Goal: Information Seeking & Learning: Check status

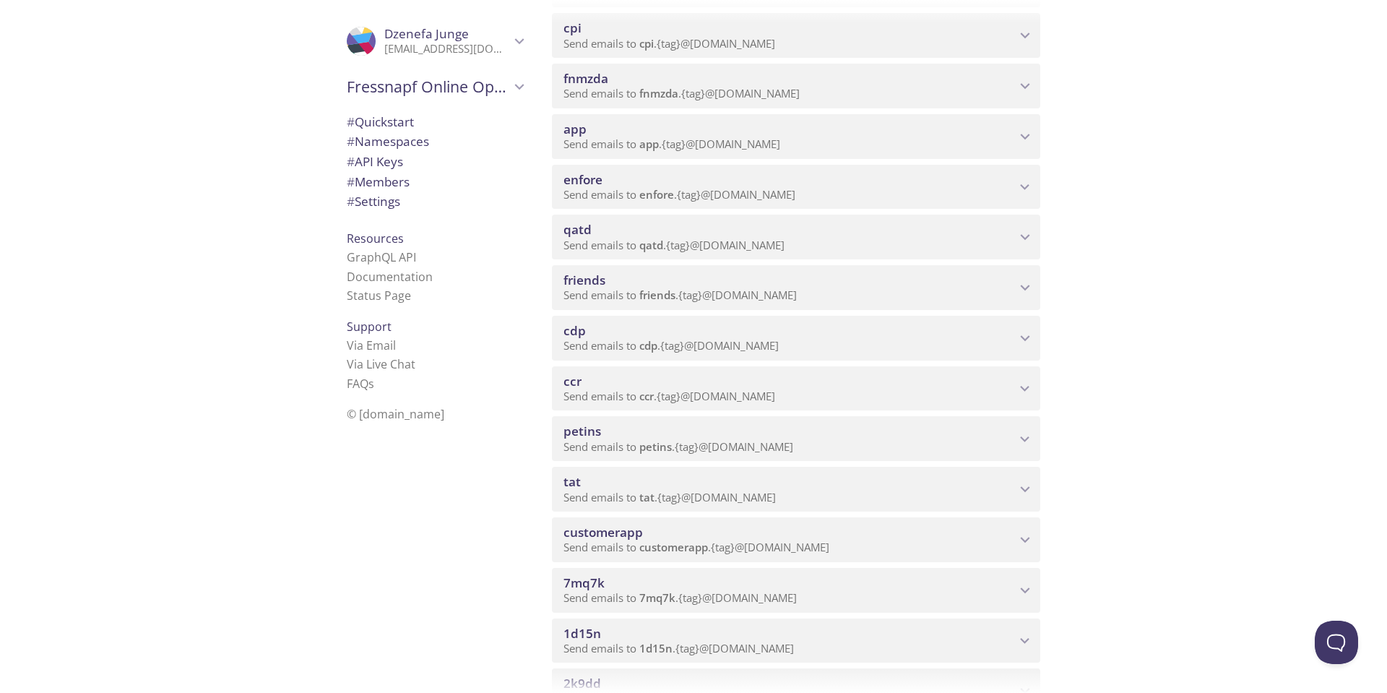
scroll to position [795, 0]
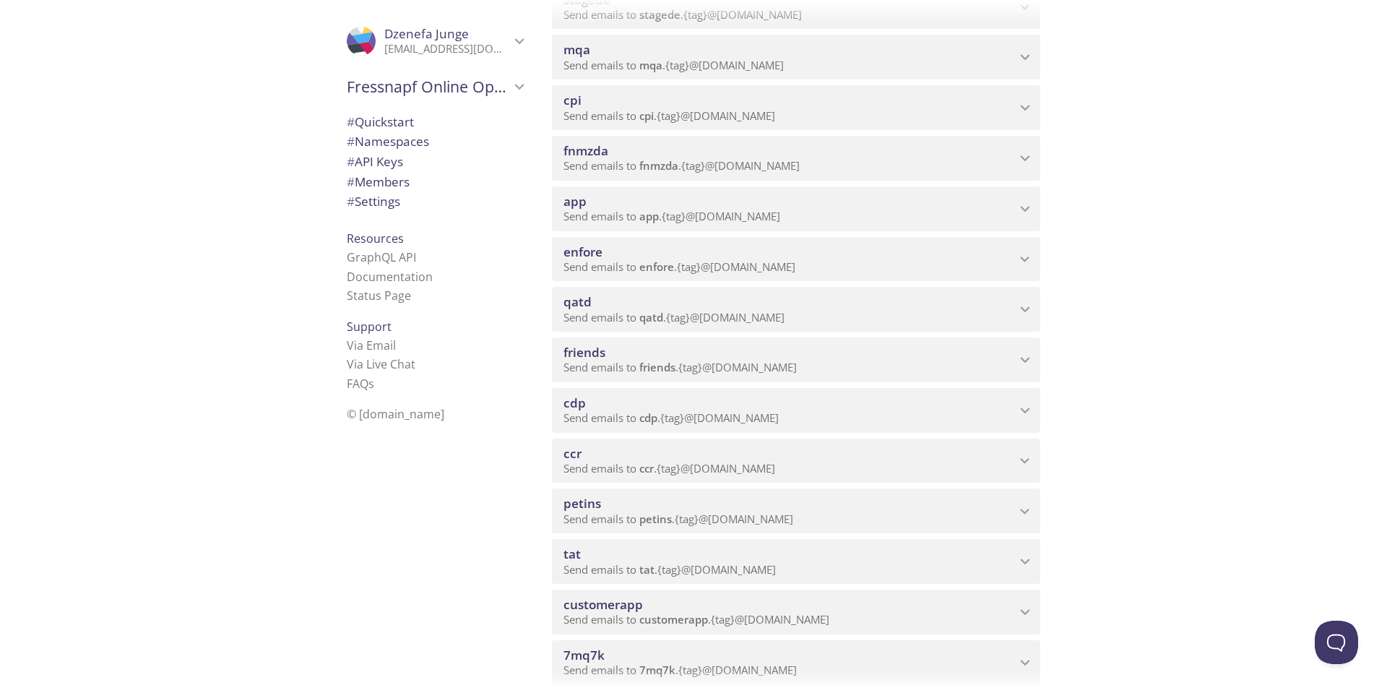
click at [1025, 359] on icon "friends namespace" at bounding box center [1025, 359] width 19 height 19
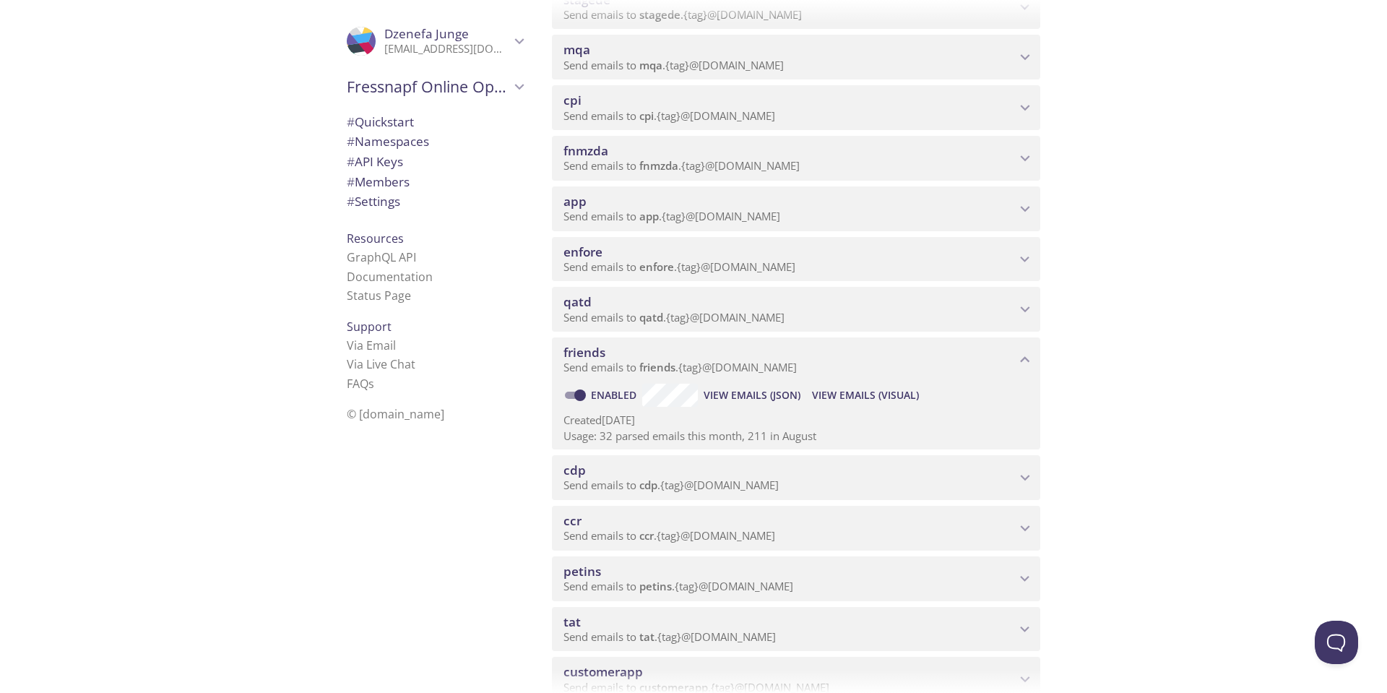
click at [868, 394] on span "View Emails (Visual)" at bounding box center [865, 395] width 107 height 17
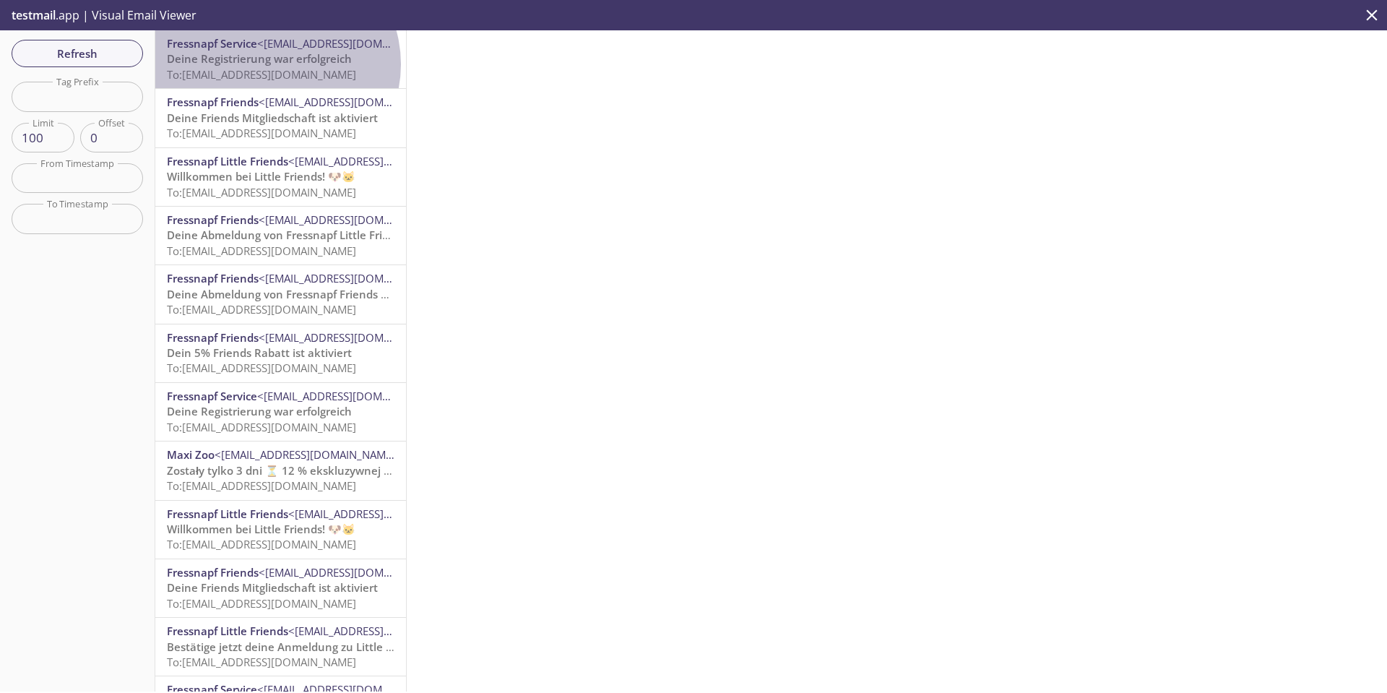
click at [275, 64] on span "Deine Registrierung war erfolgreich" at bounding box center [259, 58] width 185 height 14
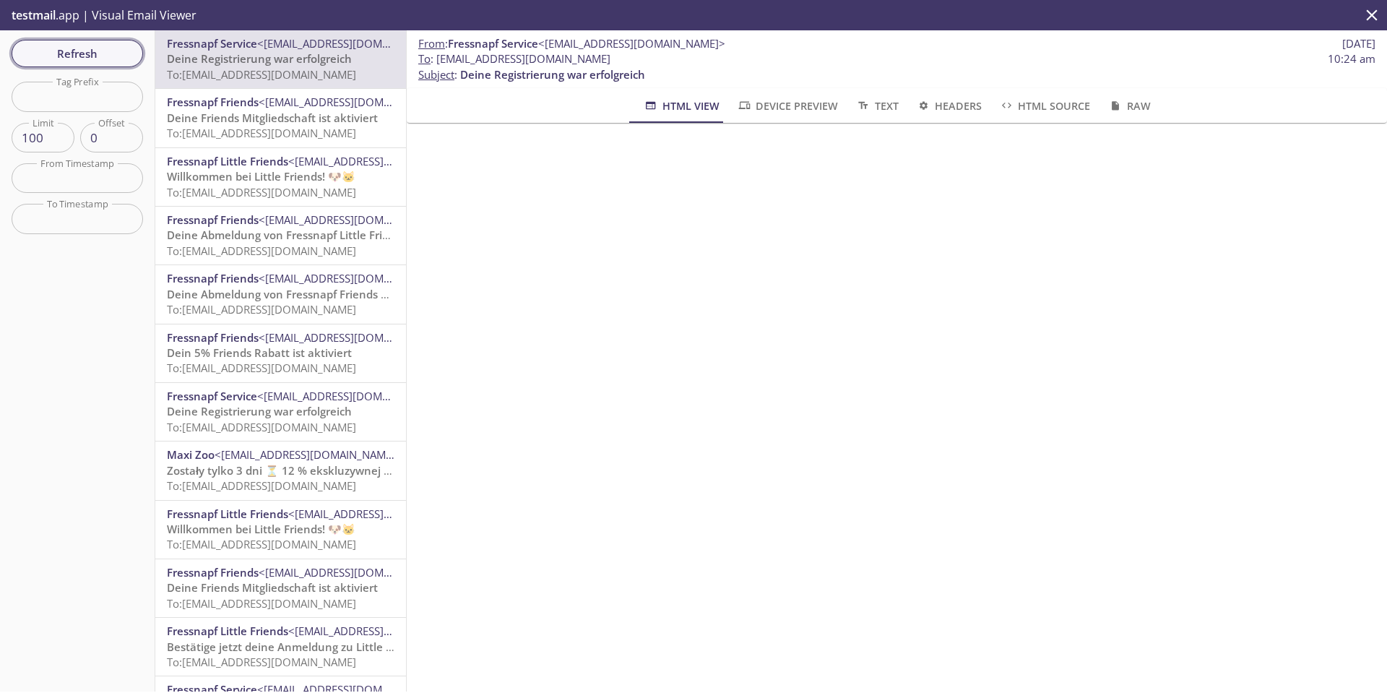
click at [66, 48] on span "Refresh" at bounding box center [77, 53] width 108 height 19
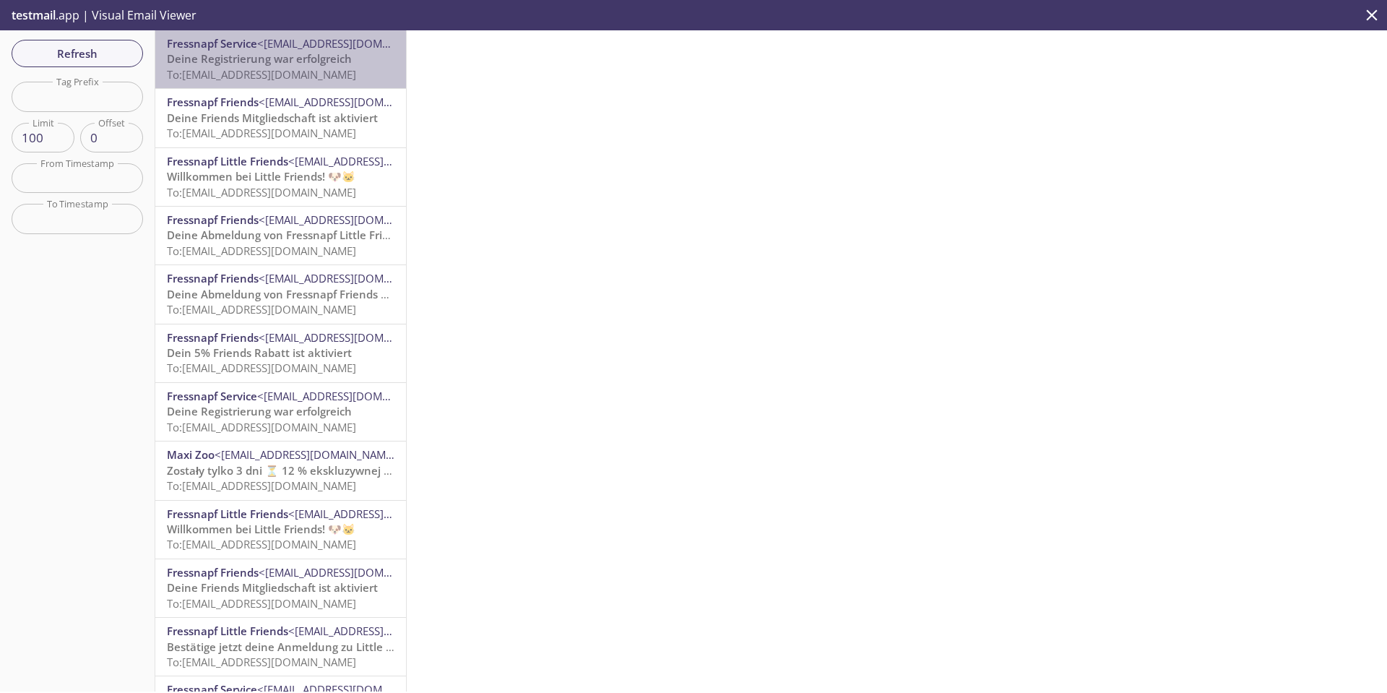
click at [341, 53] on span "Deine Registrierung war erfolgreich" at bounding box center [259, 58] width 185 height 14
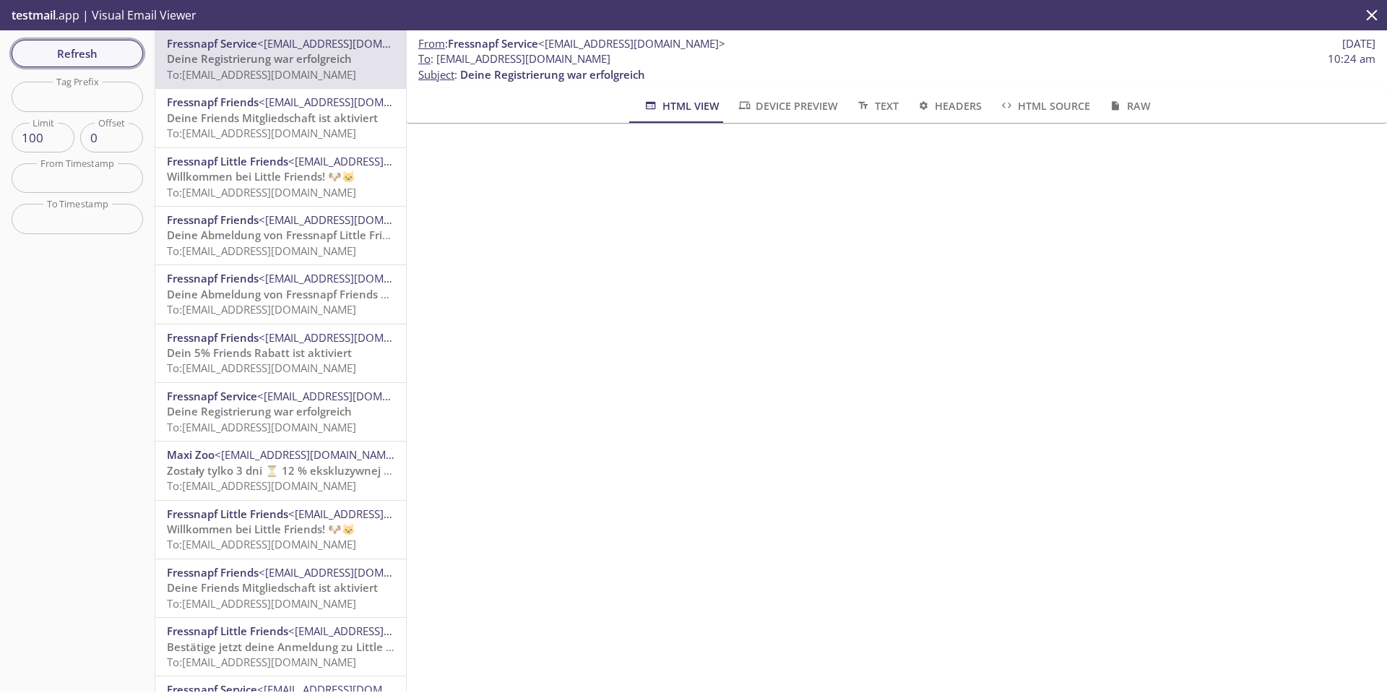
click at [129, 58] on span "Refresh" at bounding box center [77, 53] width 108 height 19
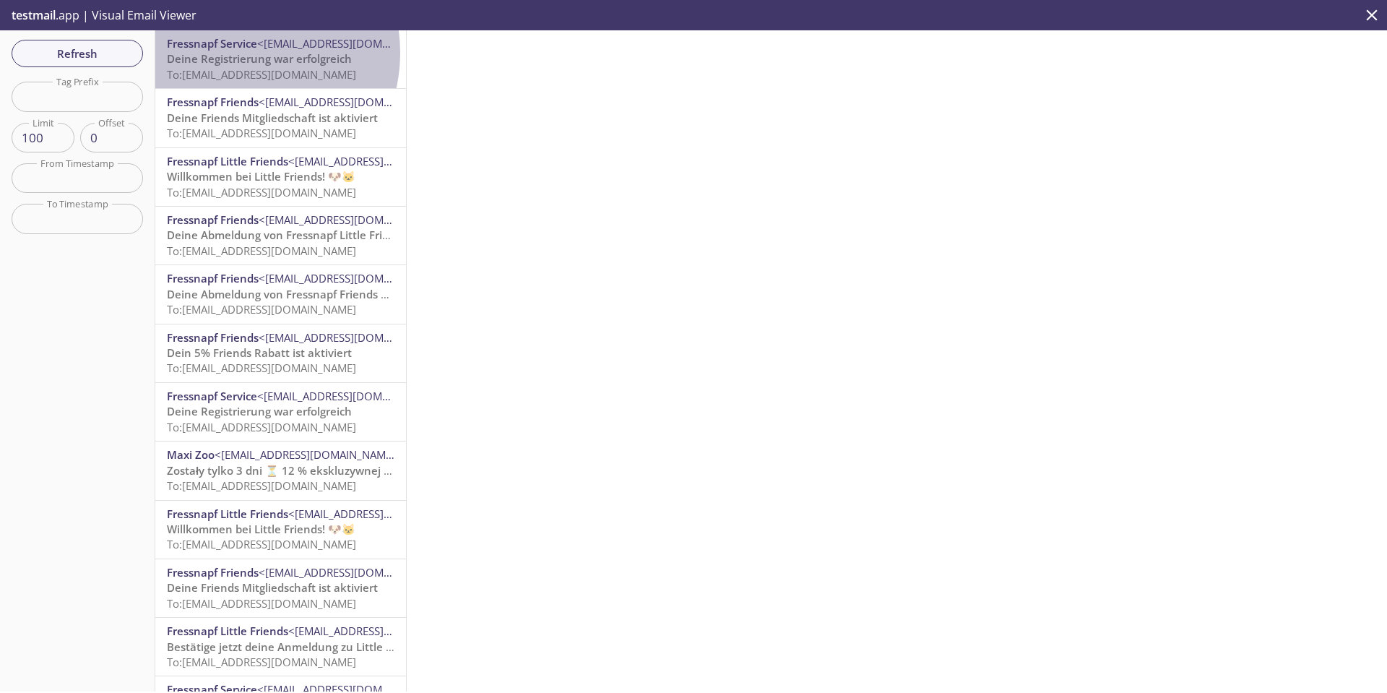
click at [238, 53] on span "Deine Registrierung war erfolgreich" at bounding box center [259, 58] width 185 height 14
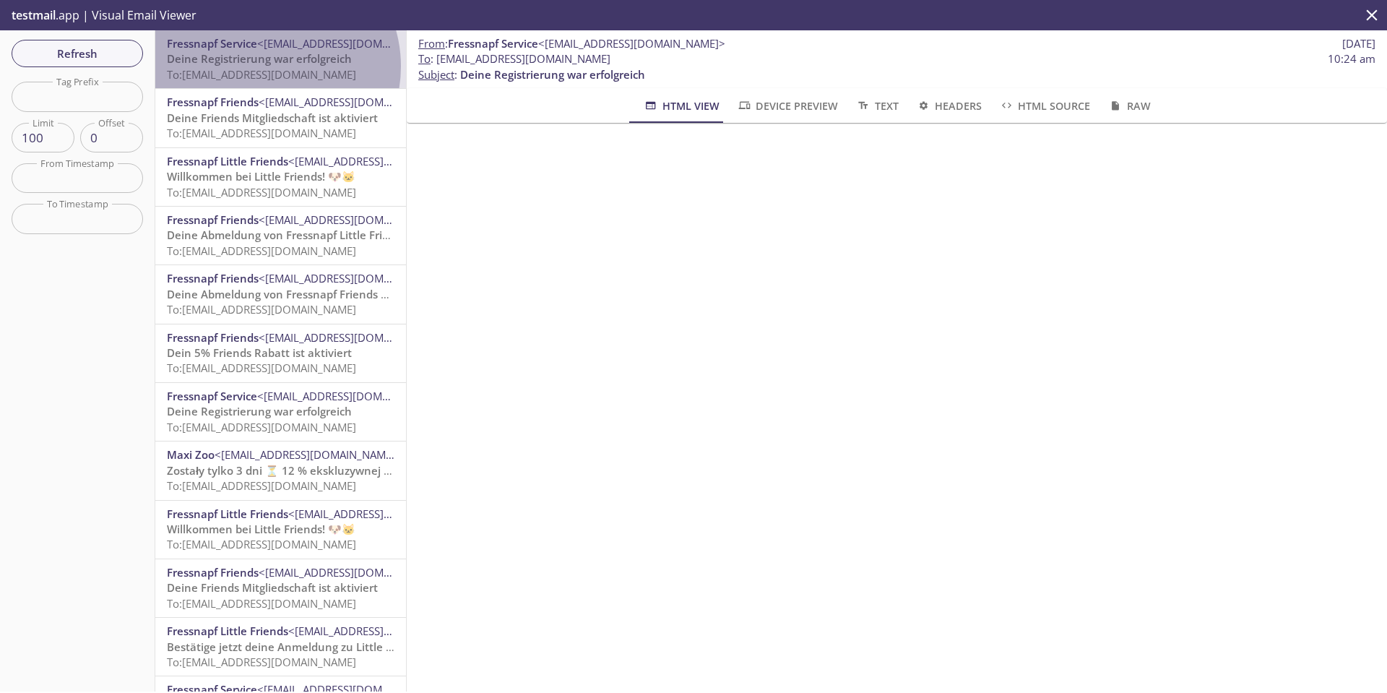
click at [265, 67] on span "To: [EMAIL_ADDRESS][DOMAIN_NAME]" at bounding box center [261, 74] width 189 height 14
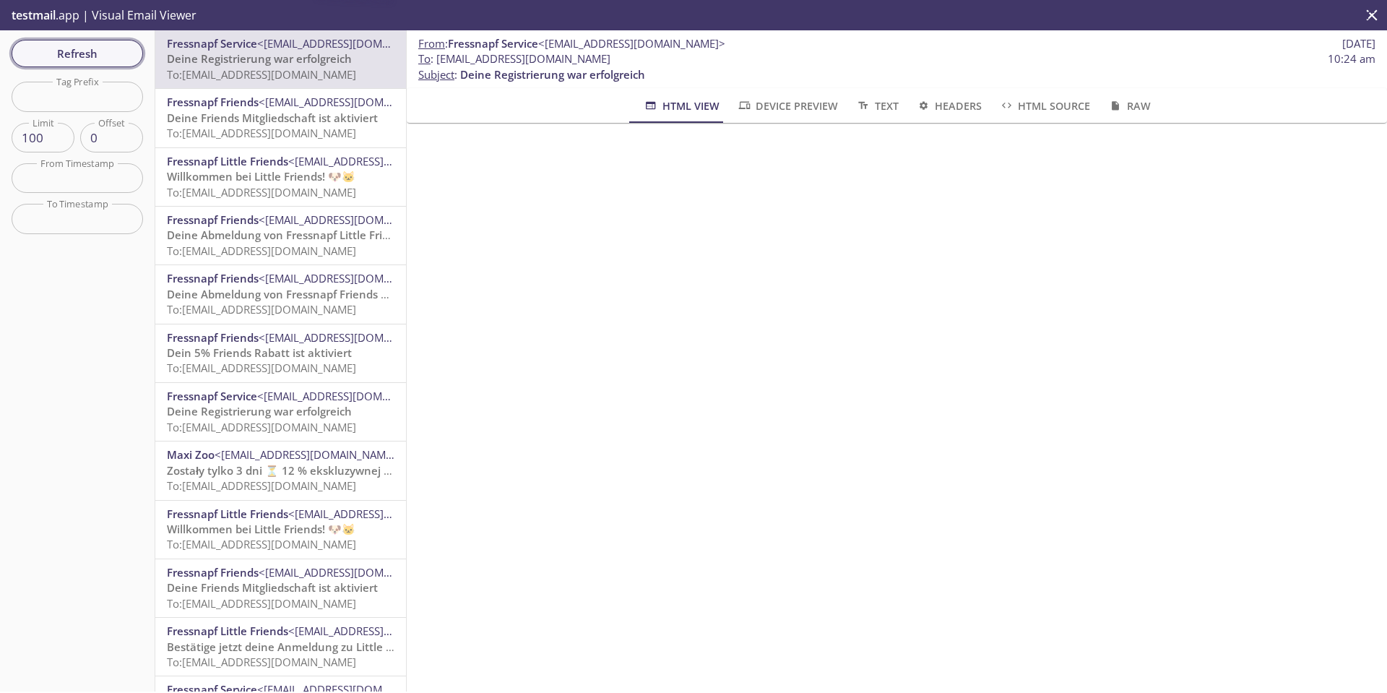
click at [66, 58] on span "Refresh" at bounding box center [77, 53] width 108 height 19
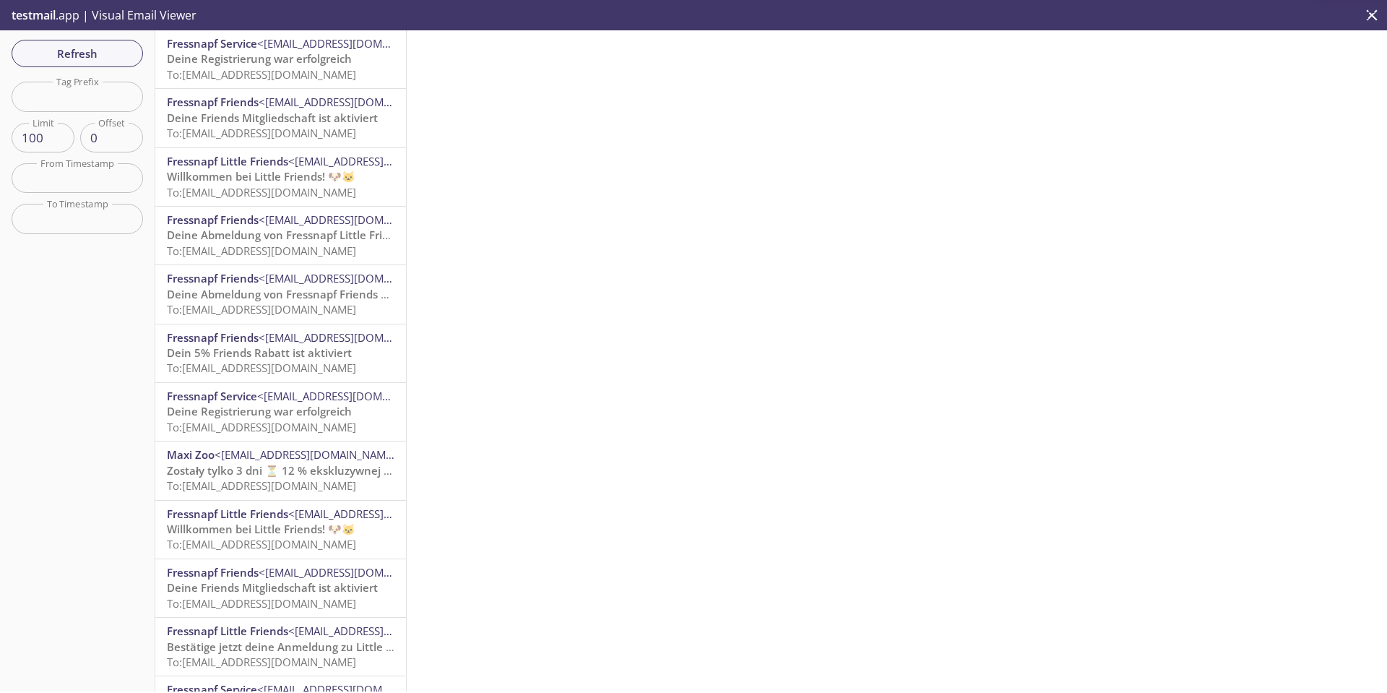
click at [272, 61] on span "Deine Registrierung war erfolgreich" at bounding box center [259, 58] width 185 height 14
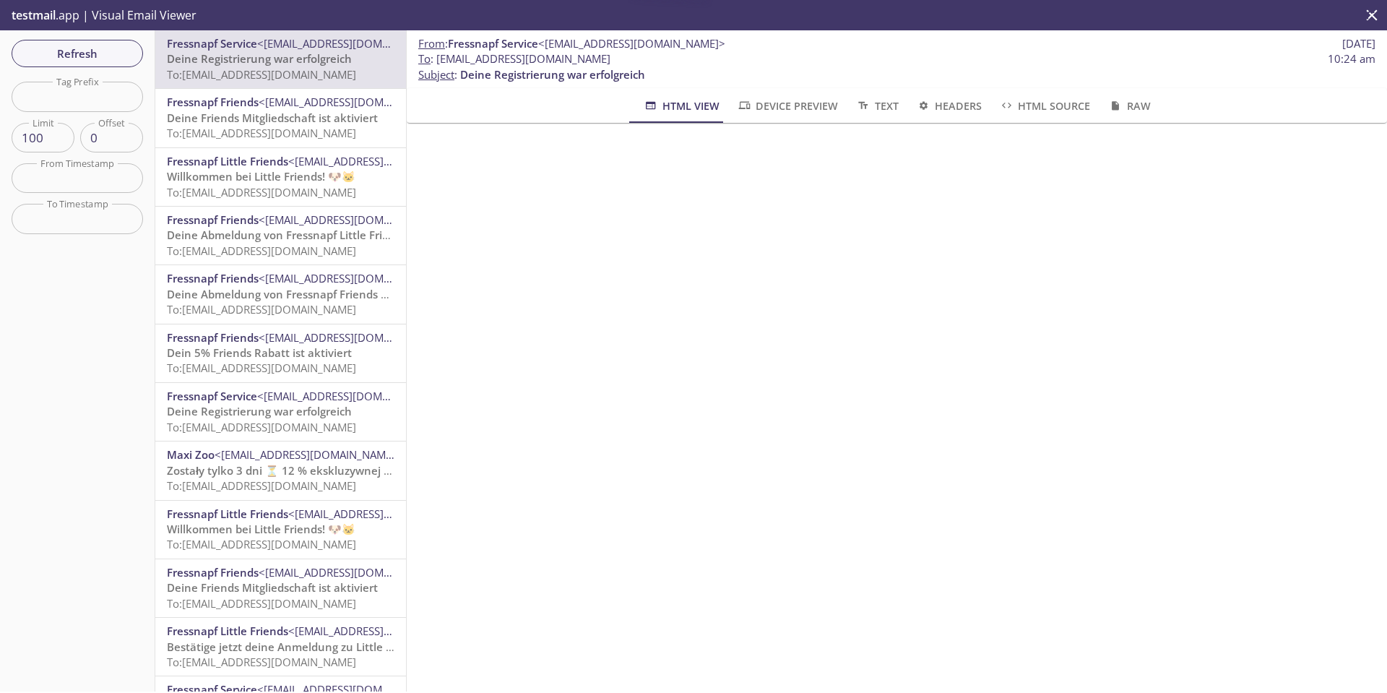
scroll to position [192, 0]
click at [104, 56] on span "Refresh" at bounding box center [77, 53] width 108 height 19
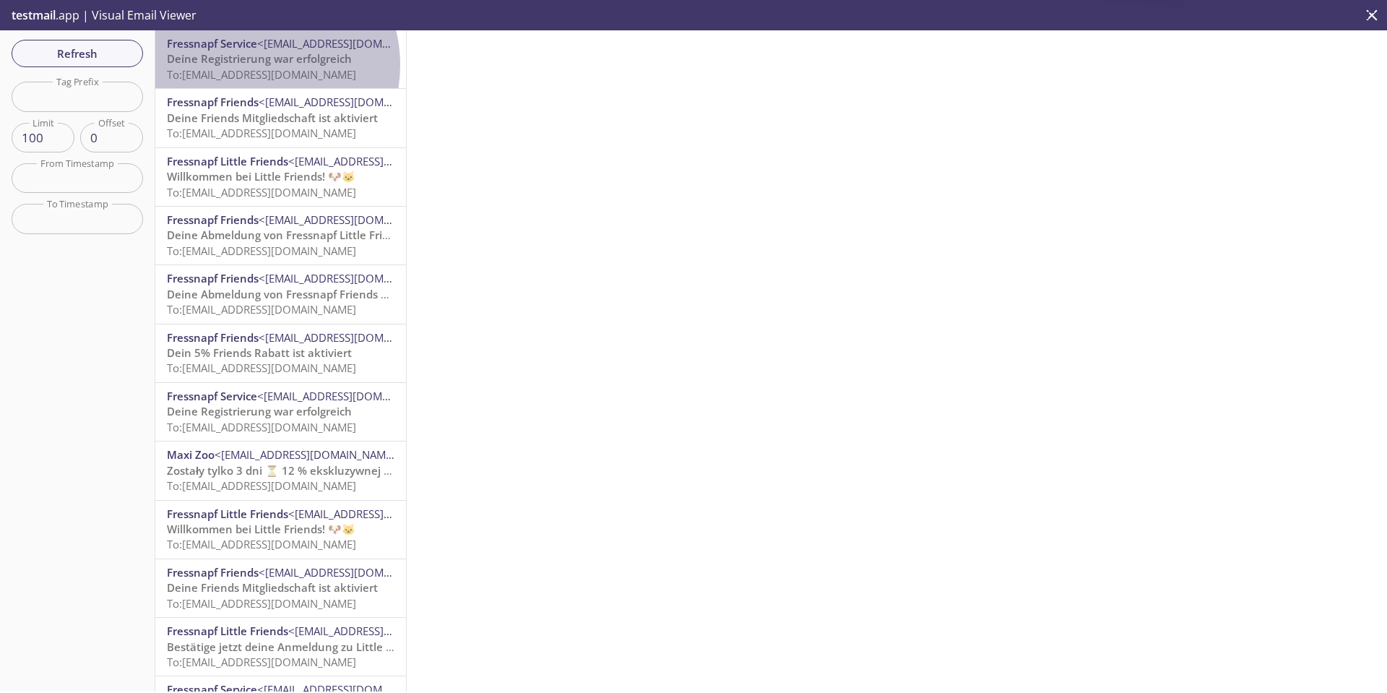
click at [252, 65] on span "Deine Registrierung war erfolgreich" at bounding box center [259, 58] width 185 height 14
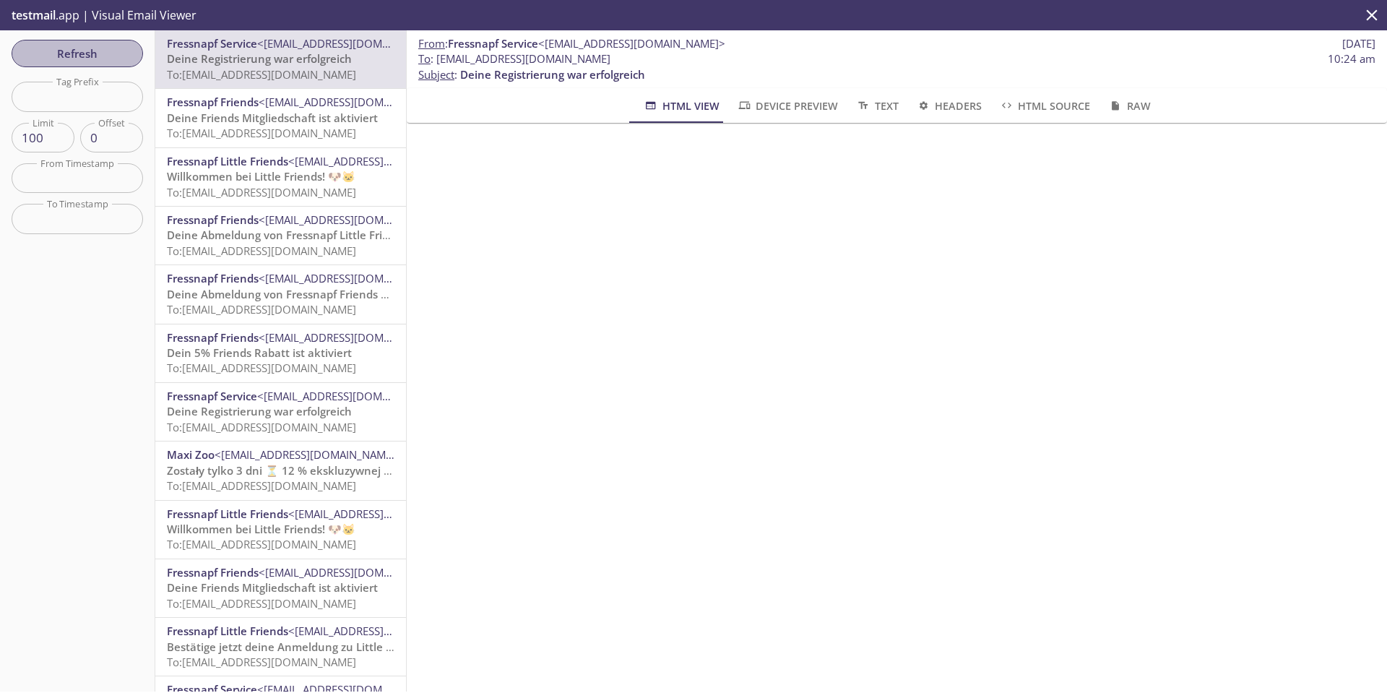
click at [72, 47] on span "Refresh" at bounding box center [77, 53] width 108 height 19
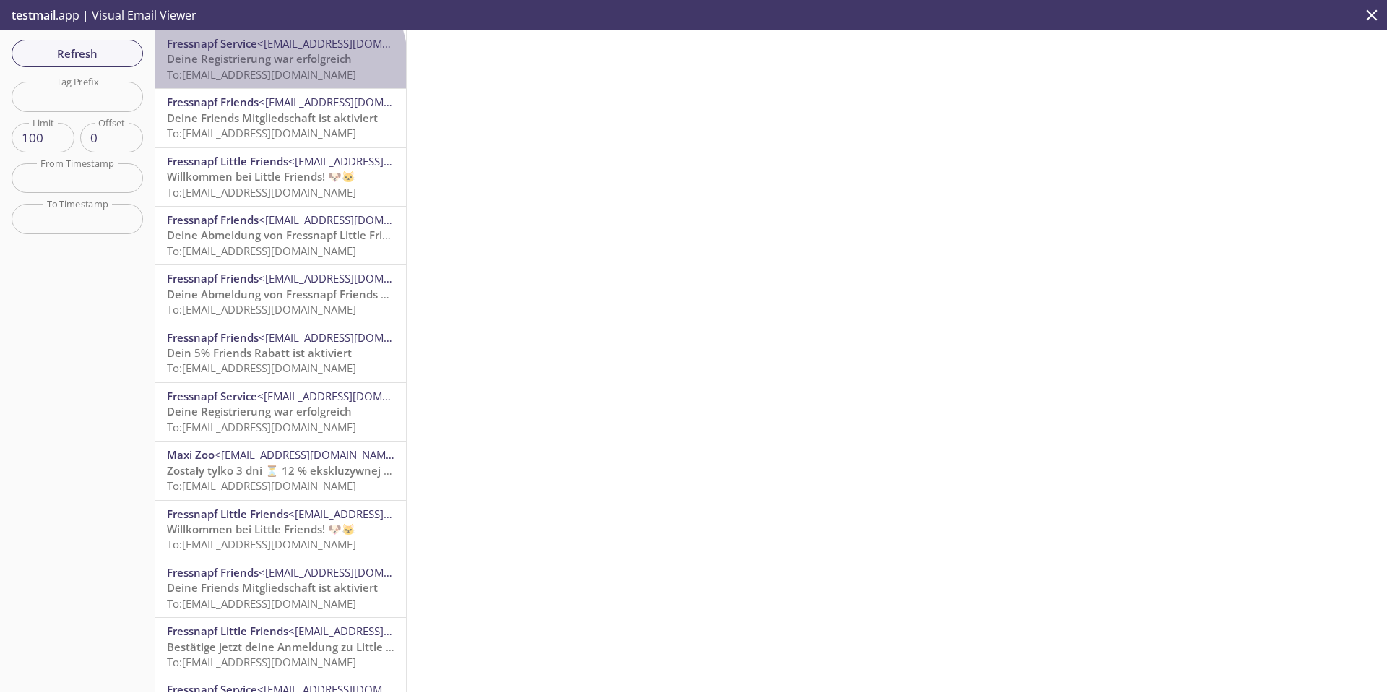
click at [279, 65] on span "Deine Registrierung war erfolgreich" at bounding box center [259, 58] width 185 height 14
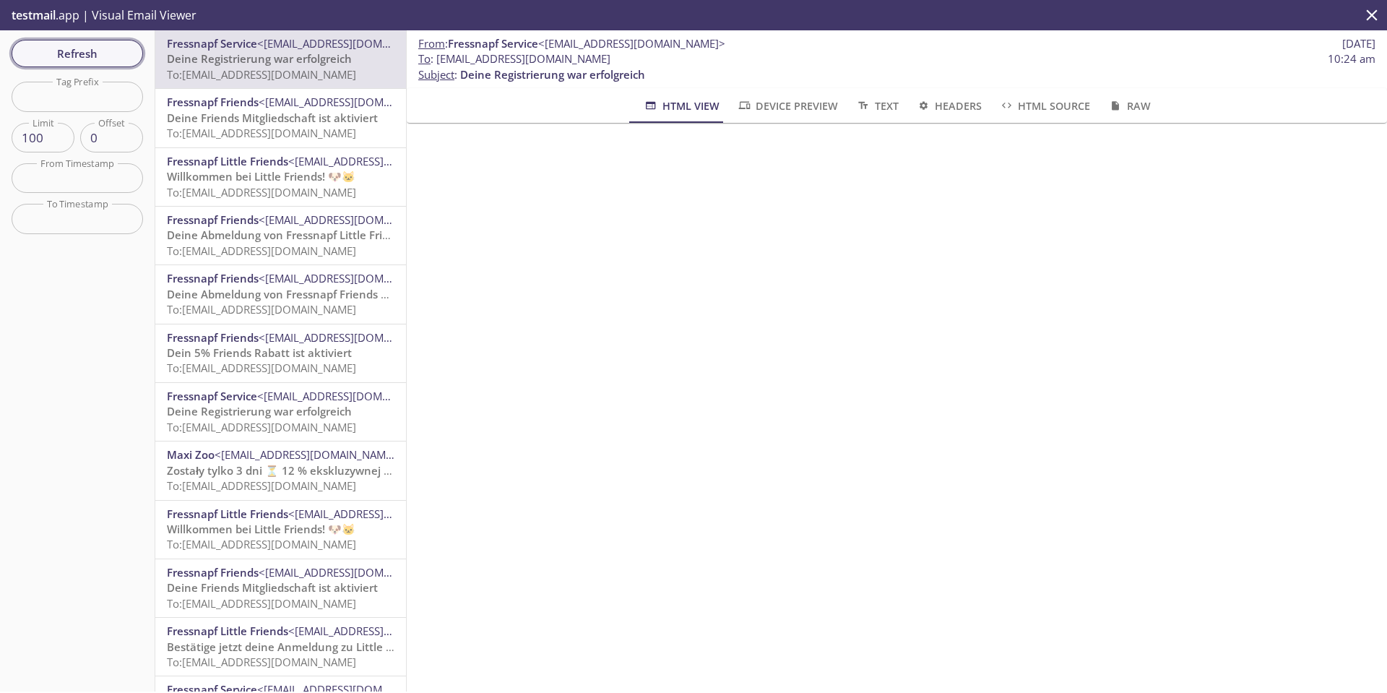
click at [105, 53] on span "Refresh" at bounding box center [77, 53] width 108 height 19
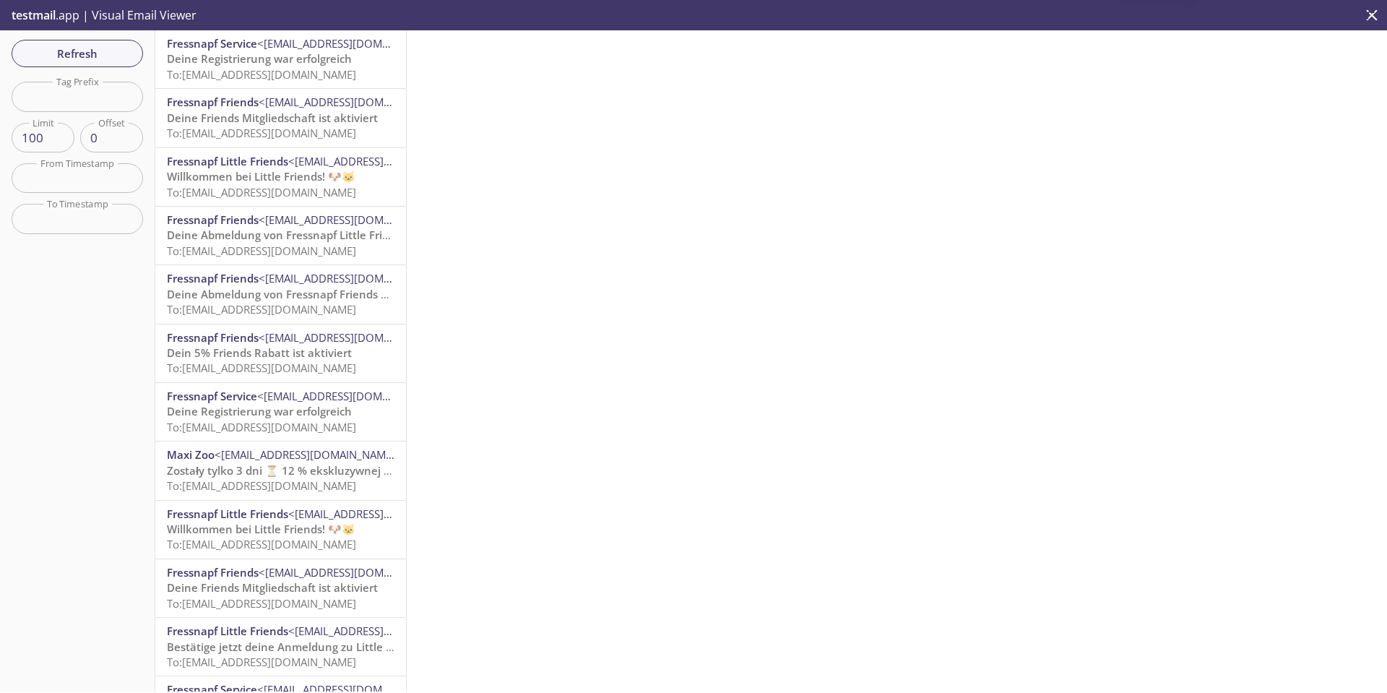
click at [238, 69] on span "To: [EMAIL_ADDRESS][DOMAIN_NAME]" at bounding box center [261, 74] width 189 height 14
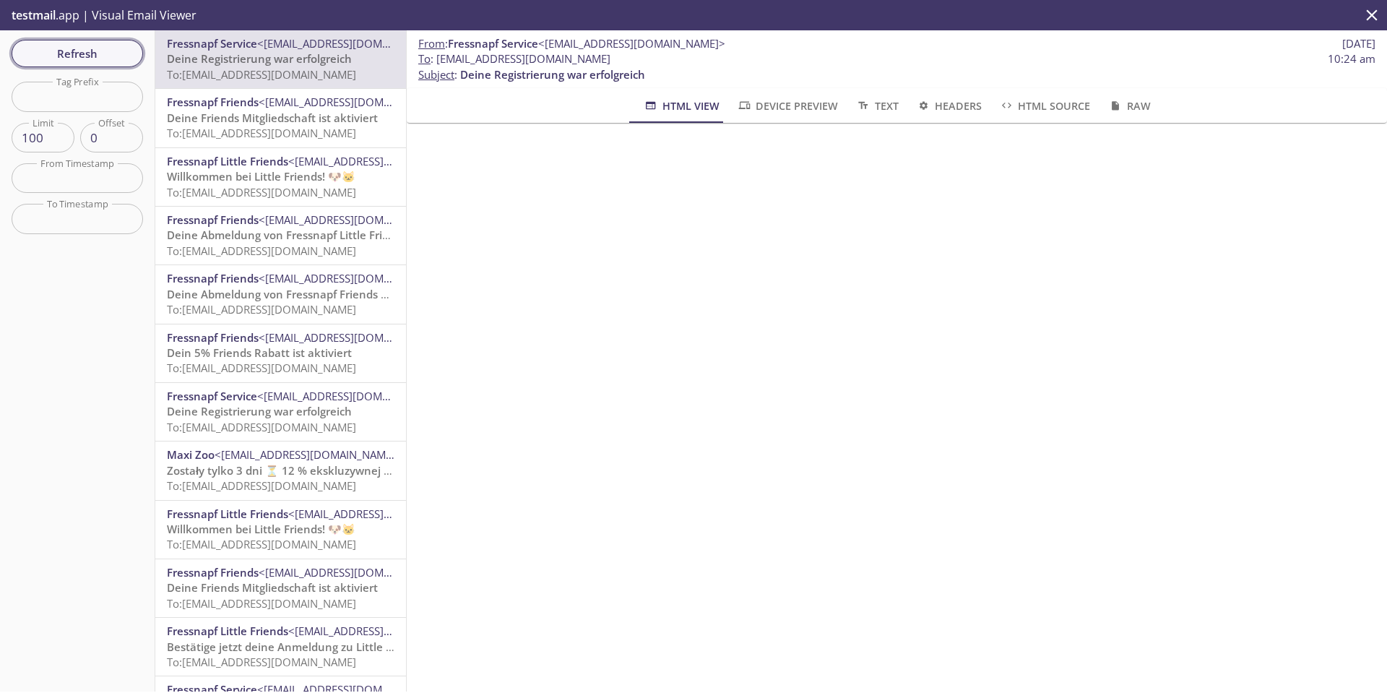
click at [91, 53] on span "Refresh" at bounding box center [77, 53] width 108 height 19
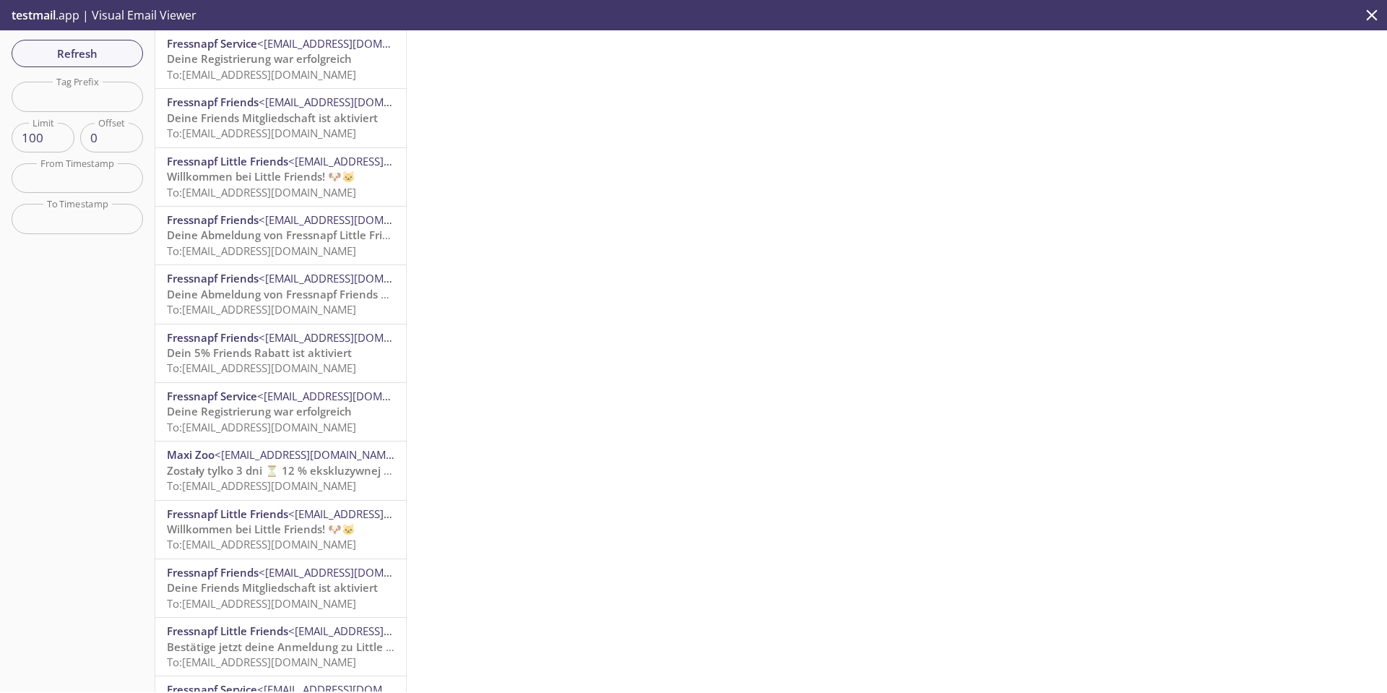
click at [311, 79] on span "To: [EMAIL_ADDRESS][DOMAIN_NAME]" at bounding box center [261, 74] width 189 height 14
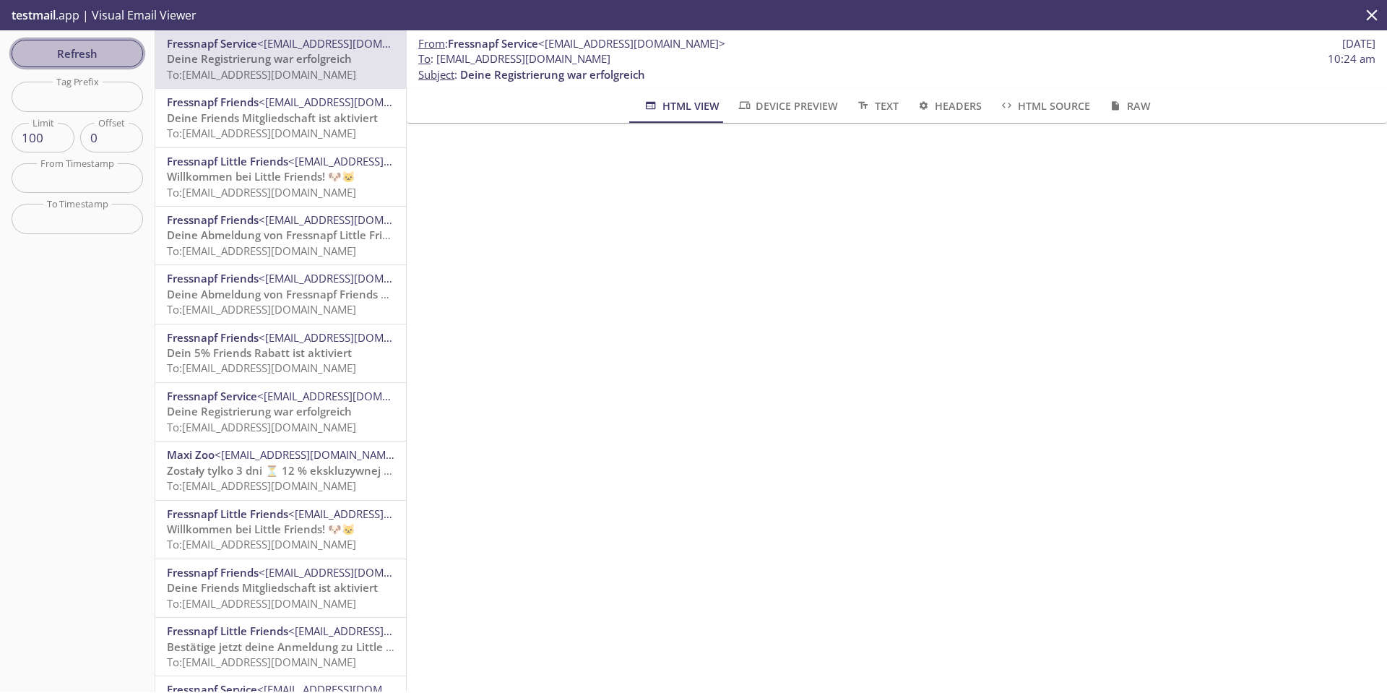
click at [59, 55] on span "Refresh" at bounding box center [77, 53] width 108 height 19
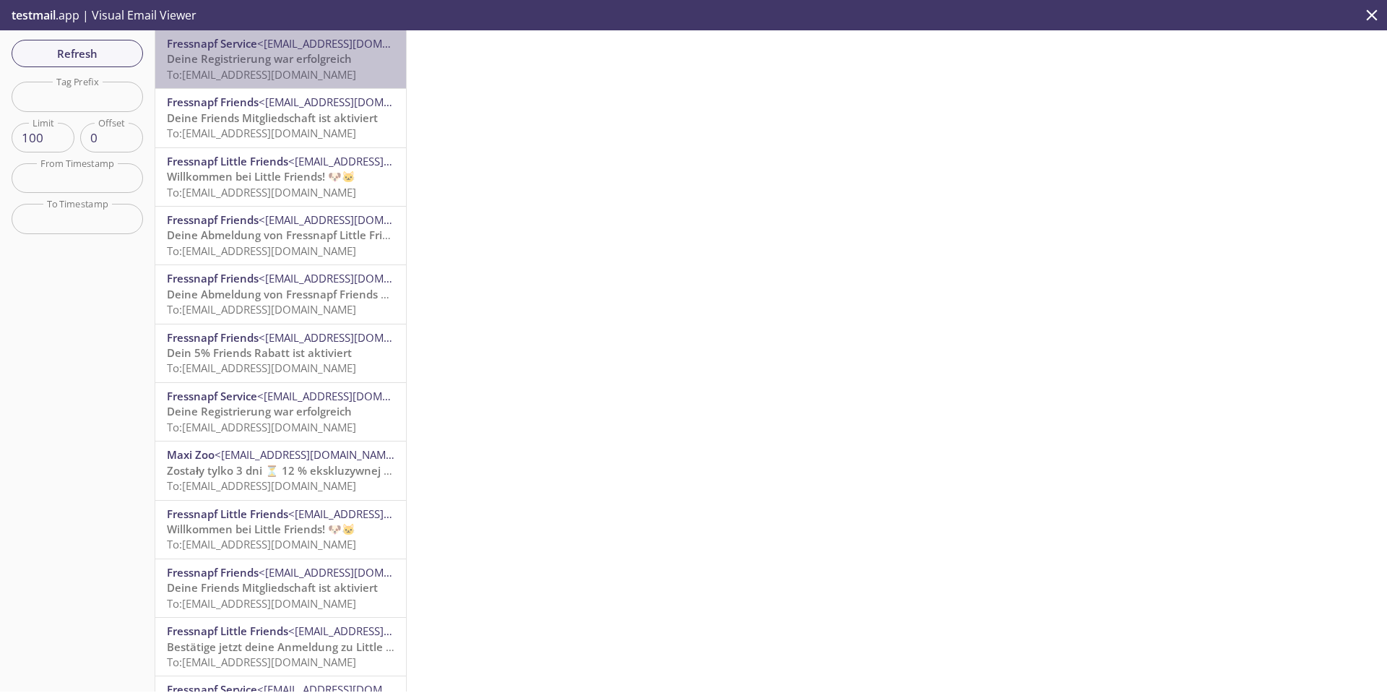
click at [290, 62] on span "Deine Registrierung war erfolgreich" at bounding box center [259, 58] width 185 height 14
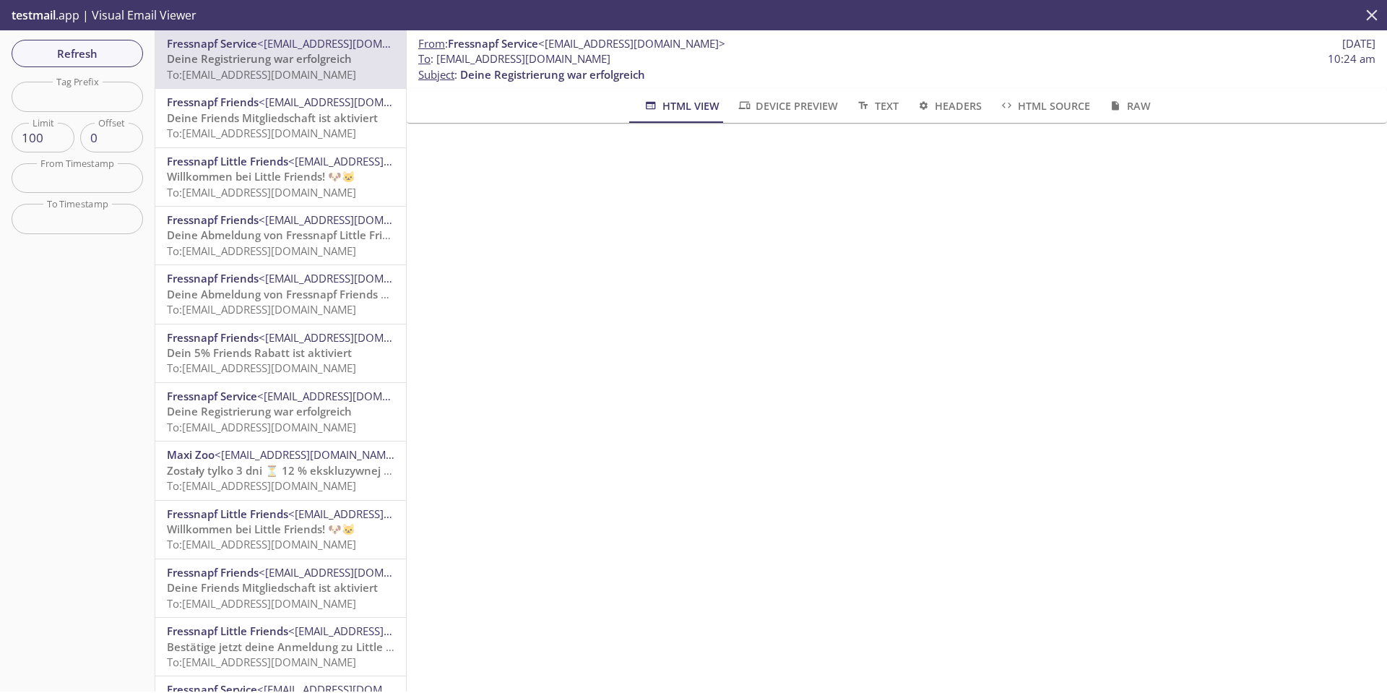
click at [1375, 17] on icon "close" at bounding box center [1372, 15] width 19 height 19
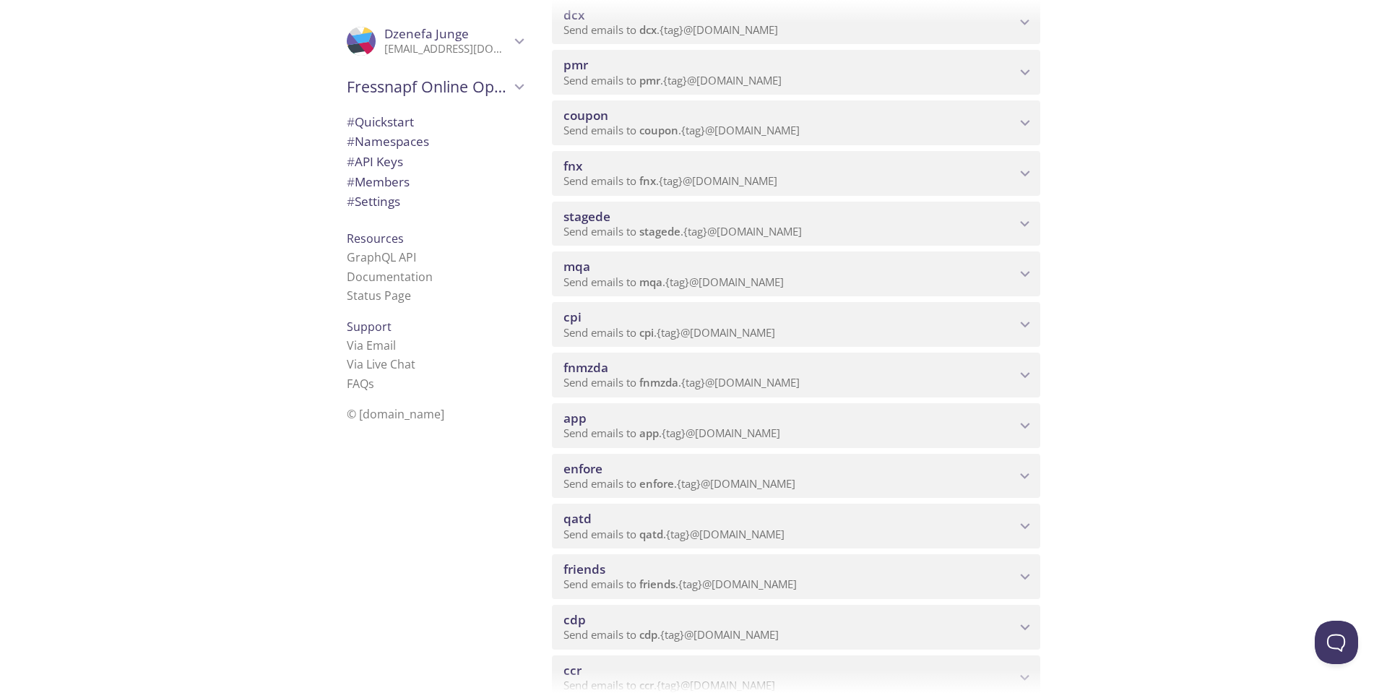
scroll to position [650, 0]
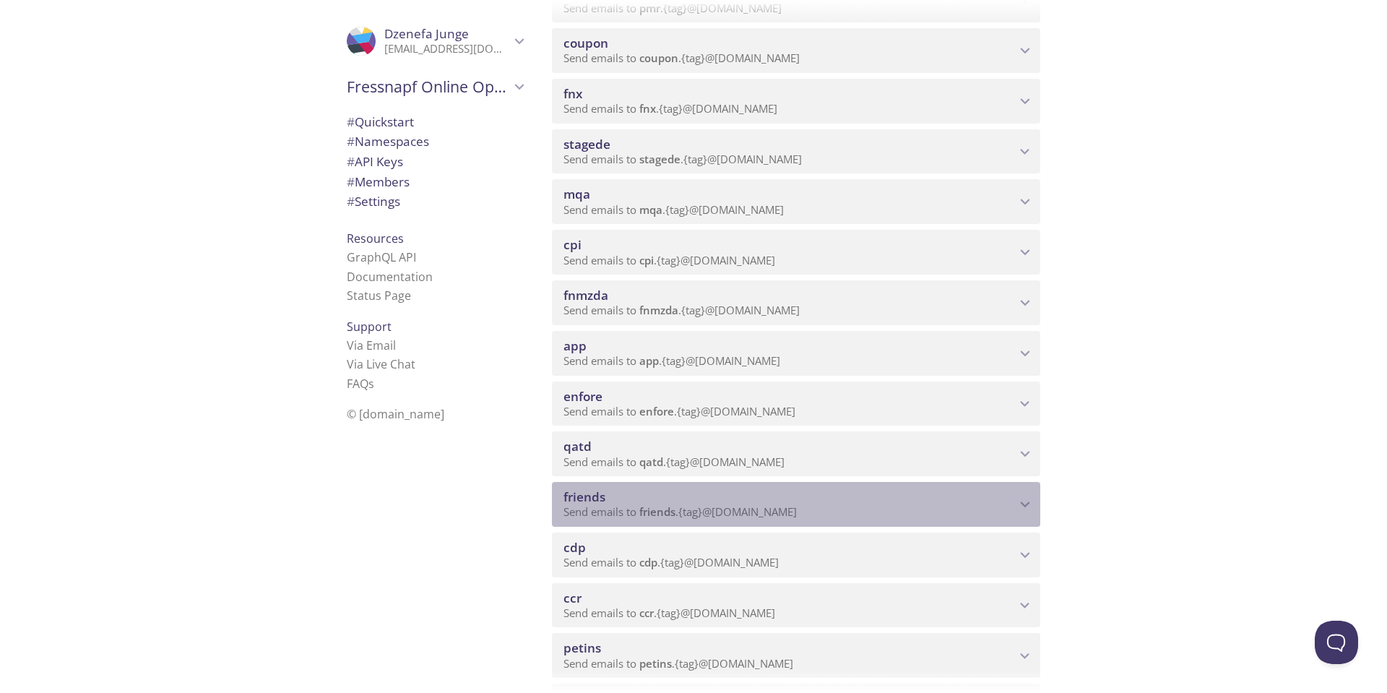
click at [1025, 504] on icon "friends namespace" at bounding box center [1025, 504] width 19 height 19
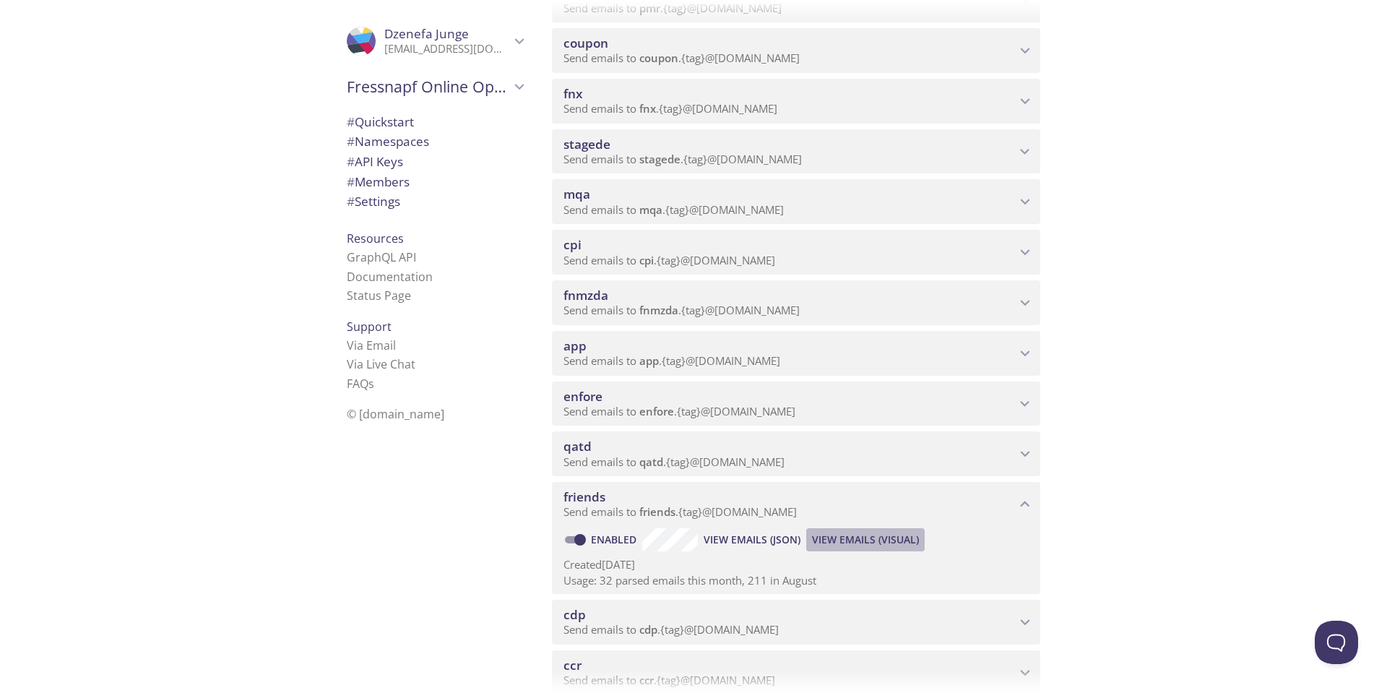
click at [861, 539] on span "View Emails (Visual)" at bounding box center [865, 539] width 107 height 17
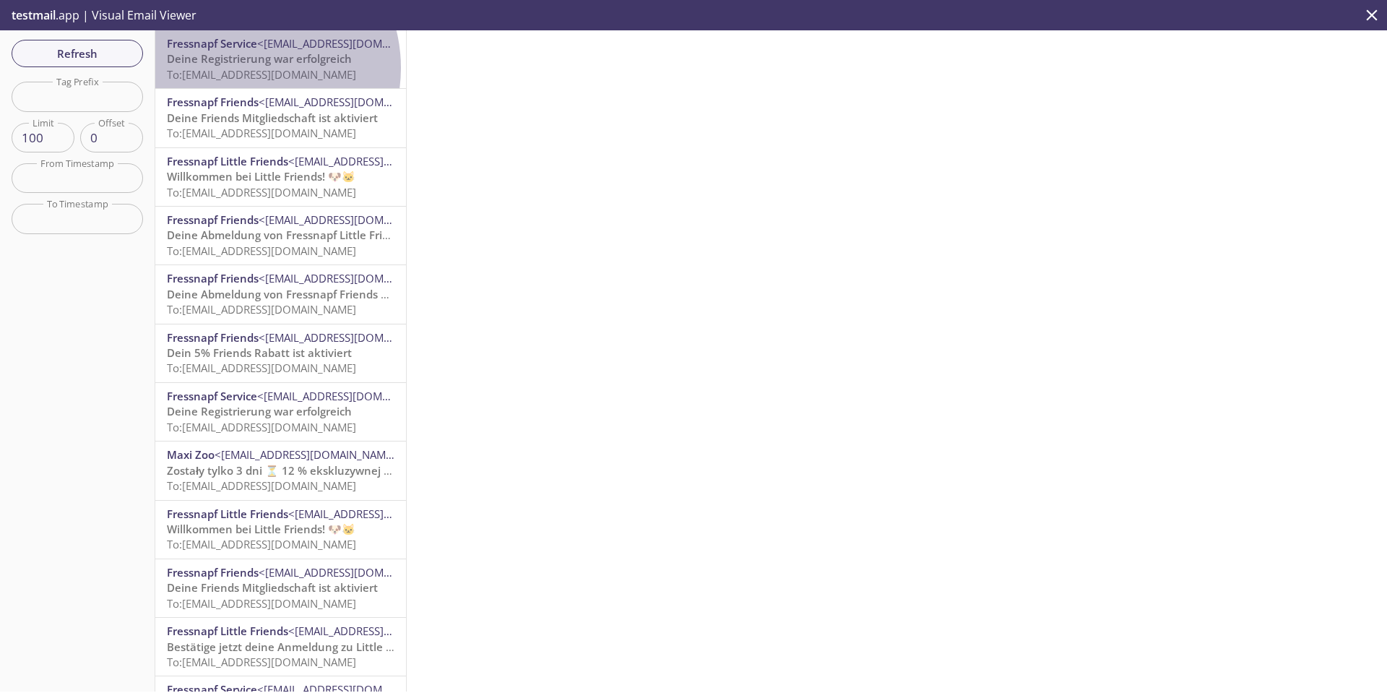
click at [246, 68] on span "To: [EMAIL_ADDRESS][DOMAIN_NAME]" at bounding box center [261, 74] width 189 height 14
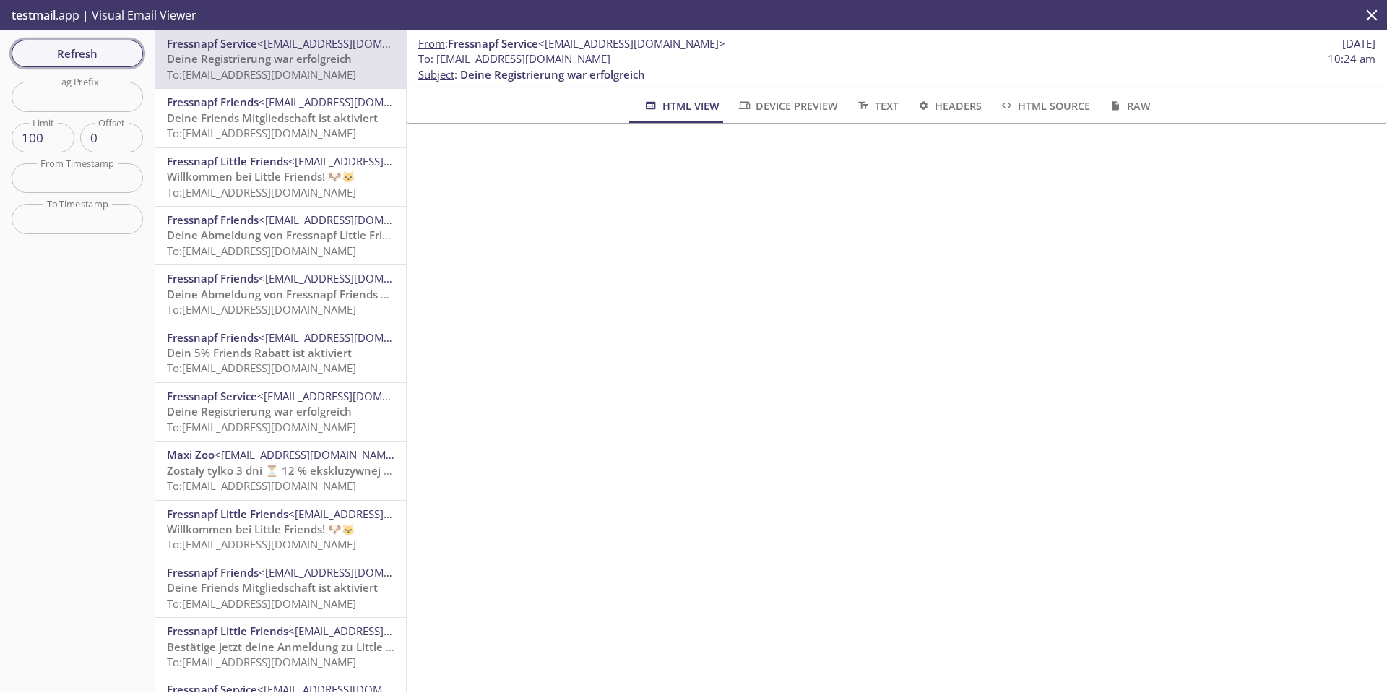
click at [72, 48] on span "Refresh" at bounding box center [77, 53] width 108 height 19
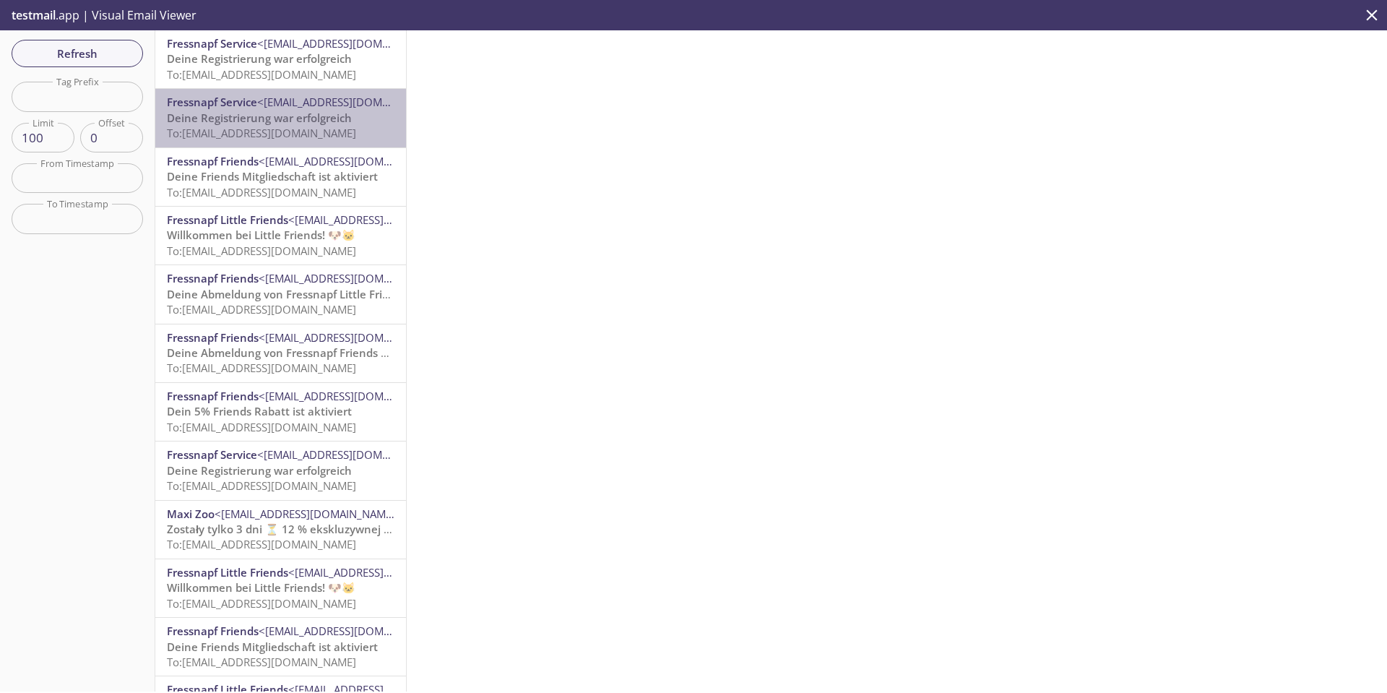
click at [324, 129] on span "To: [EMAIL_ADDRESS][DOMAIN_NAME]" at bounding box center [261, 133] width 189 height 14
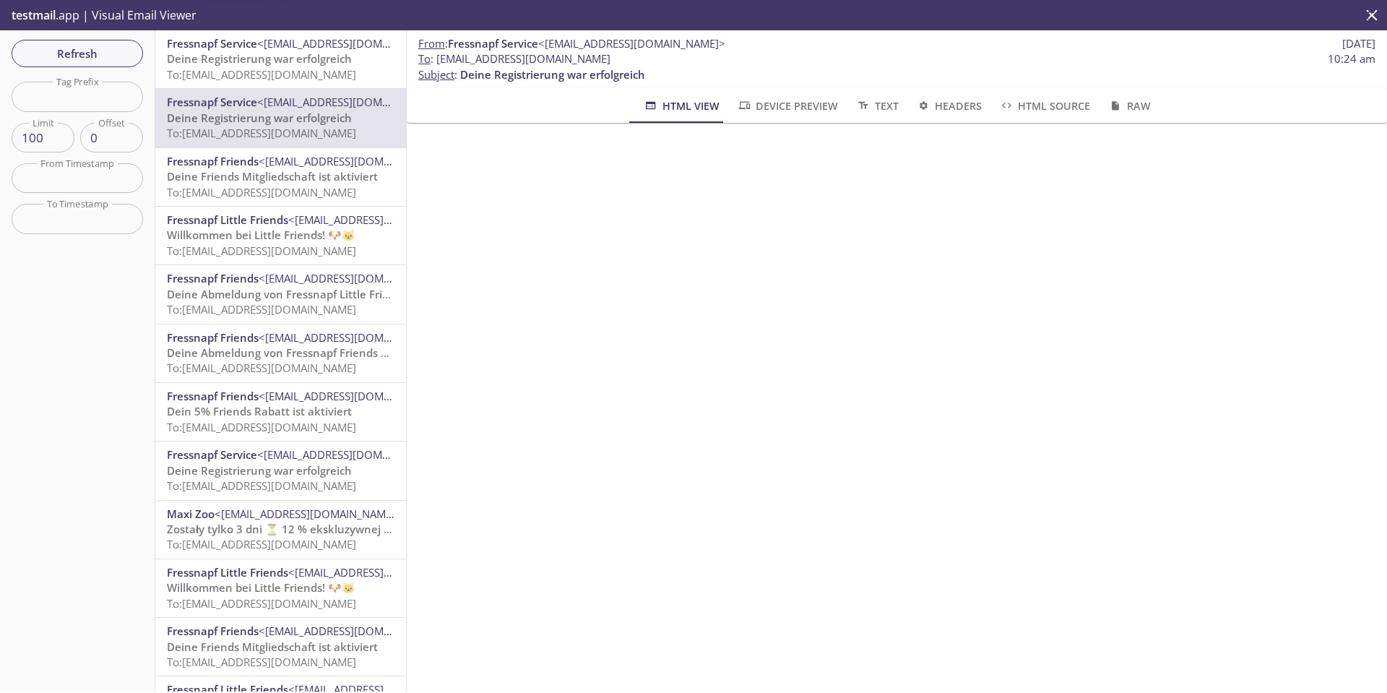
click at [325, 72] on span "To: [EMAIL_ADDRESS][DOMAIN_NAME]" at bounding box center [261, 74] width 189 height 14
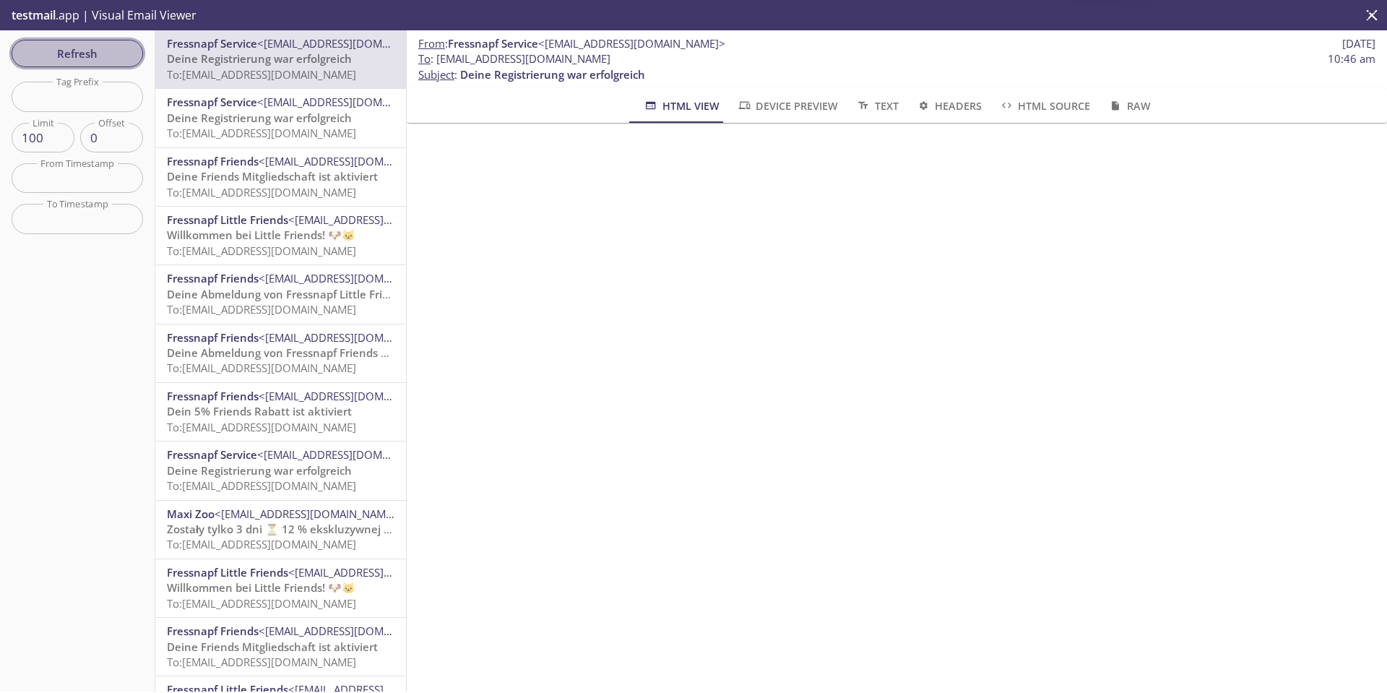
click at [105, 53] on span "Refresh" at bounding box center [77, 53] width 108 height 19
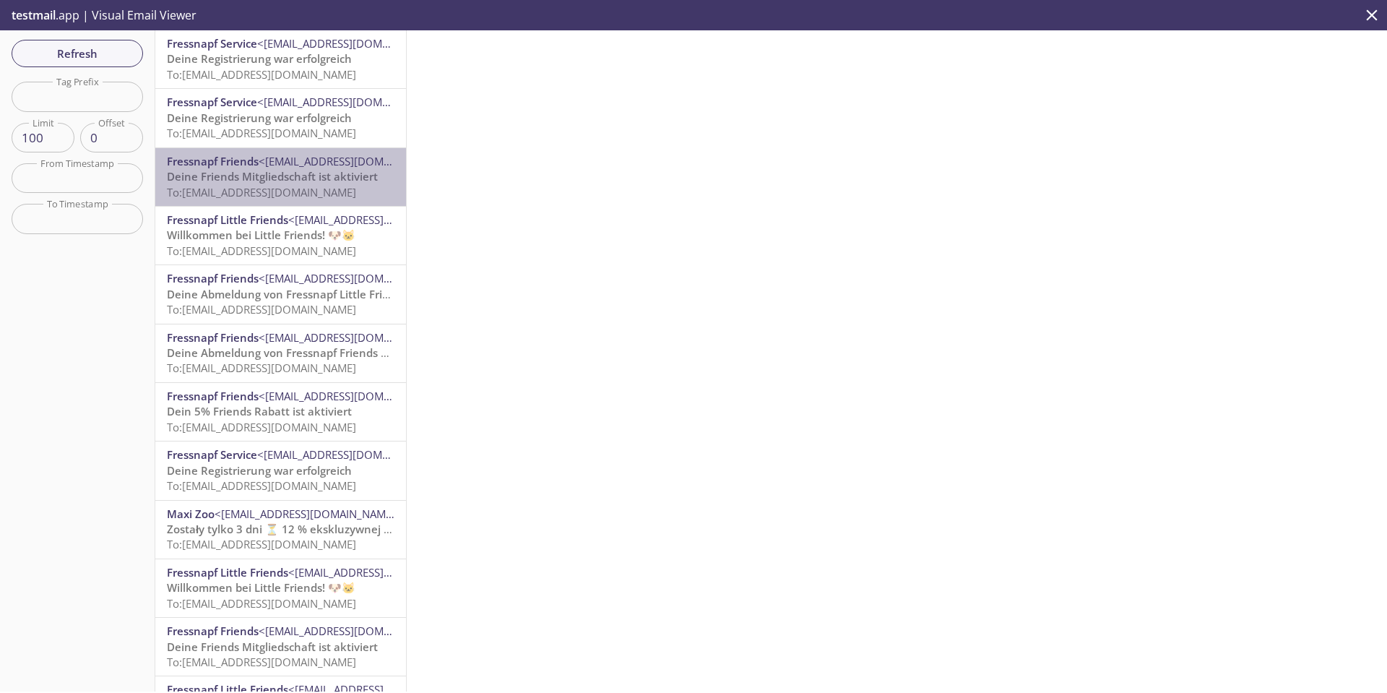
click at [283, 191] on span "To: [EMAIL_ADDRESS][DOMAIN_NAME]" at bounding box center [261, 192] width 189 height 14
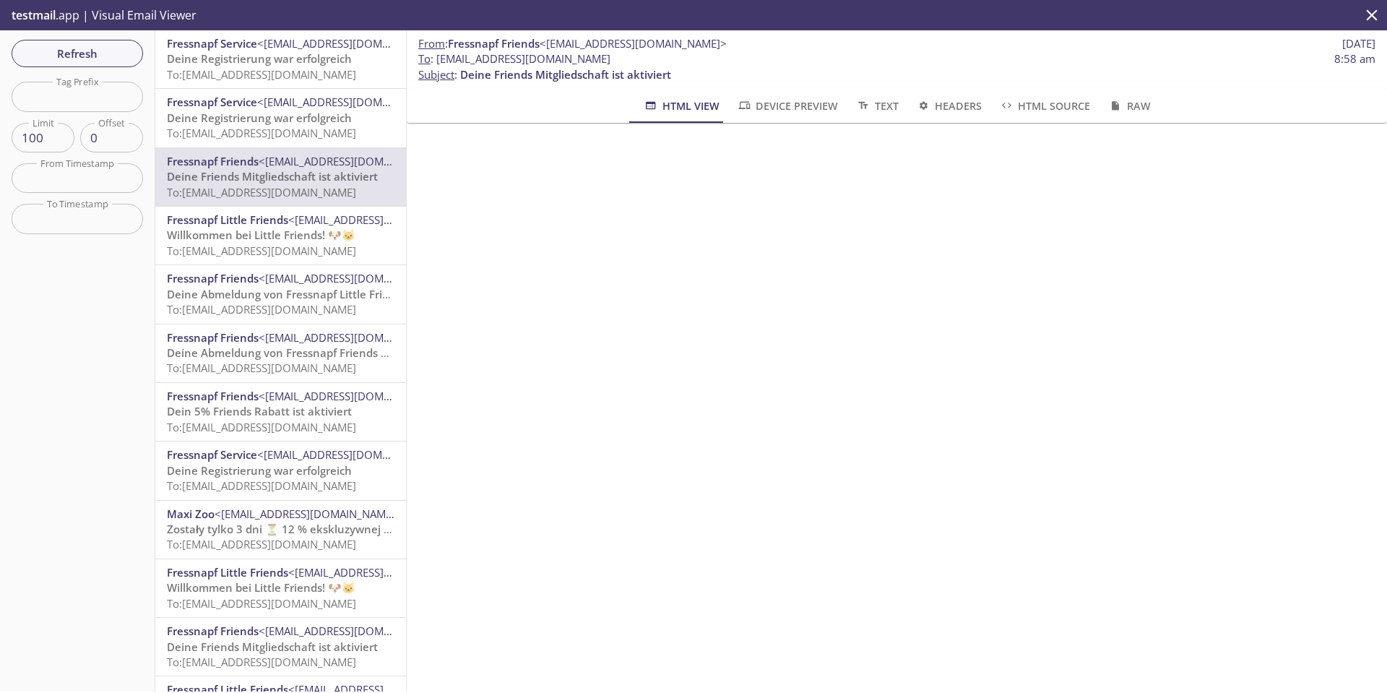
scroll to position [722, 0]
